Goal: Transaction & Acquisition: Purchase product/service

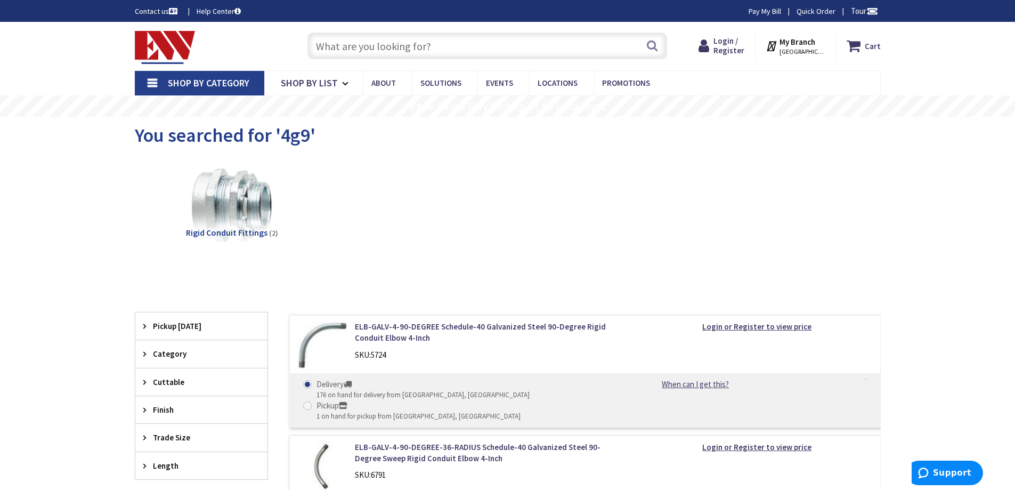
click at [376, 44] on input "text" at bounding box center [487, 45] width 360 height 27
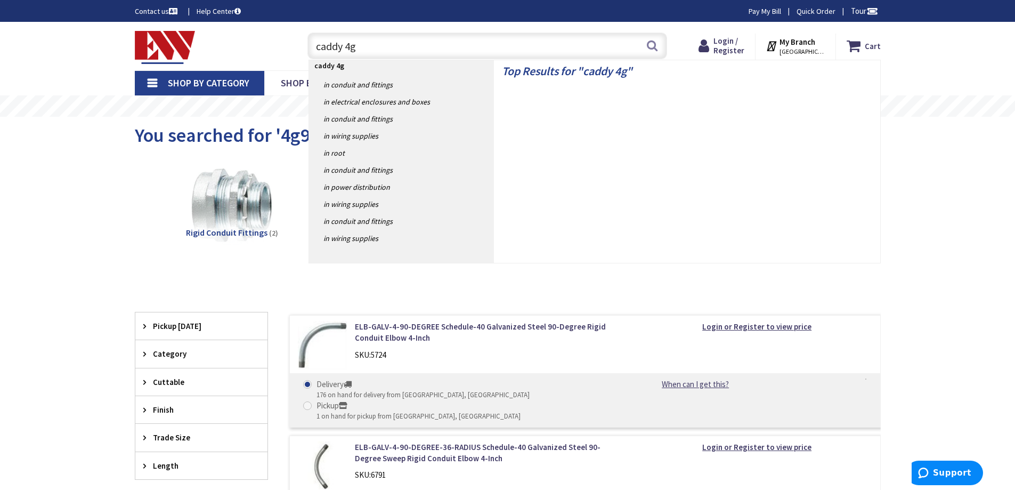
type input "caddy 4g9"
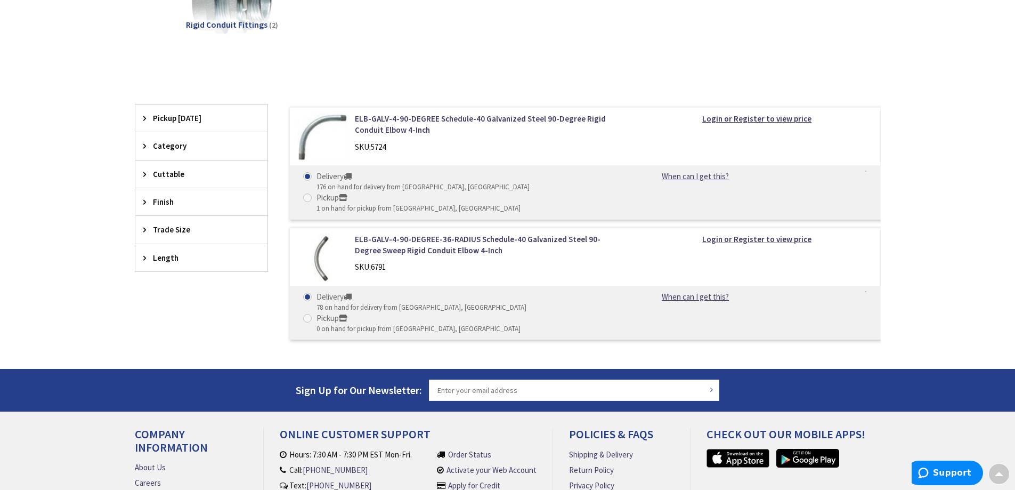
scroll to position [28, 0]
